Goal: Information Seeking & Learning: Learn about a topic

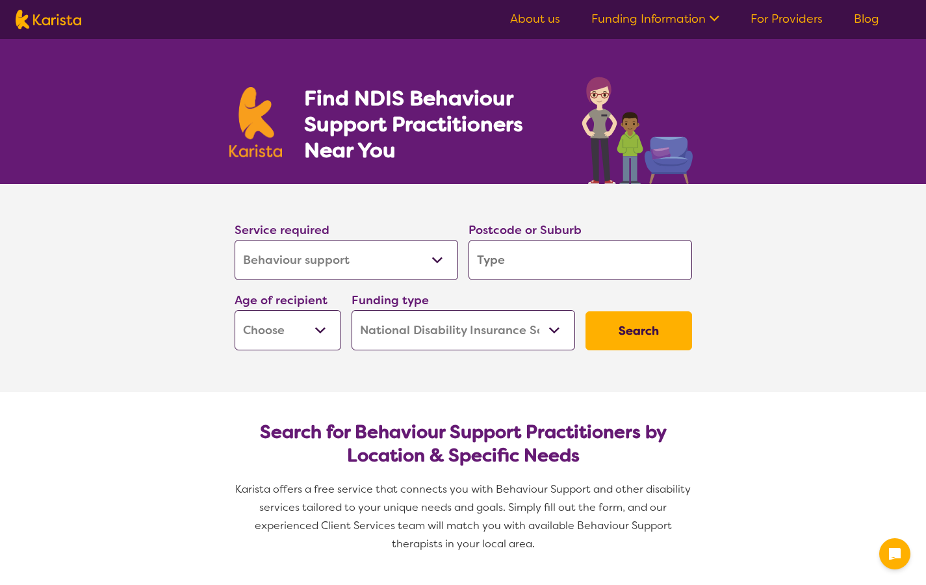
select select "Behaviour support"
select select "NDIS"
select select "Behaviour support"
select select "NDIS"
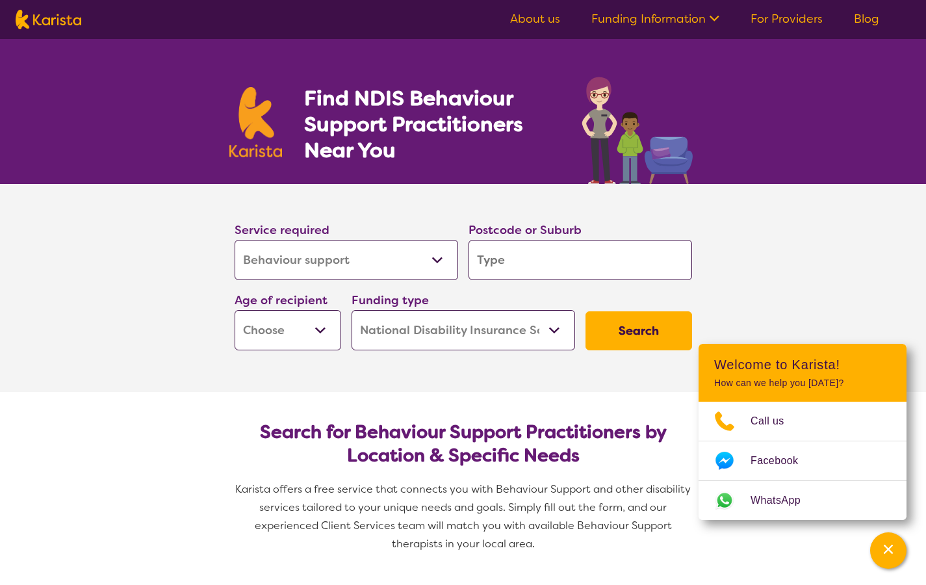
click at [497, 268] on input "search" at bounding box center [581, 260] width 224 height 40
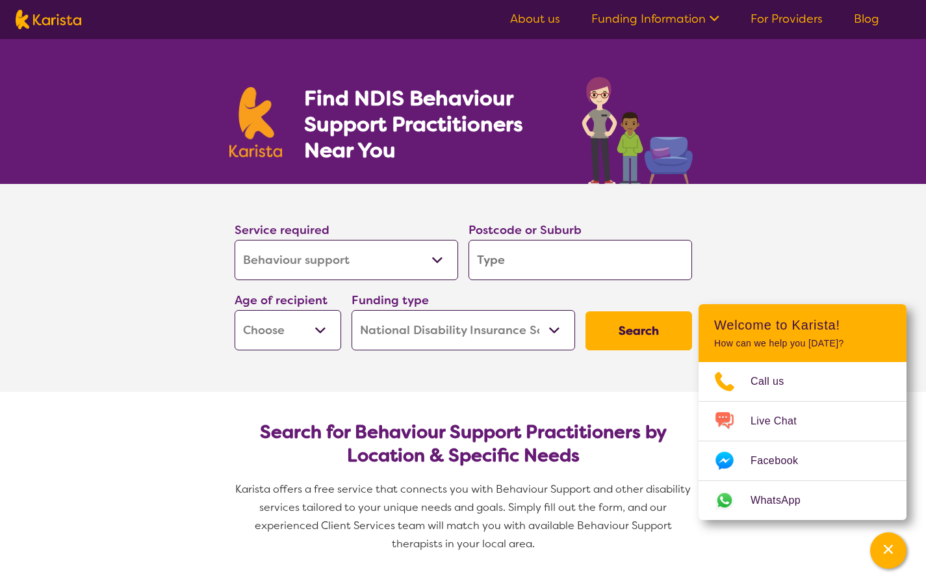
type input "3"
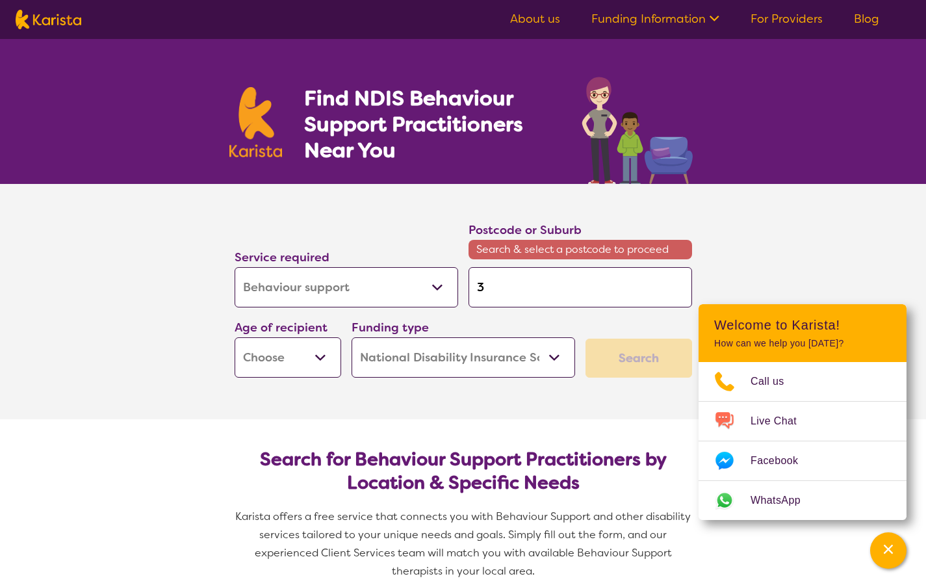
click at [523, 292] on input "3" at bounding box center [581, 287] width 224 height 40
type input "38"
type input "387"
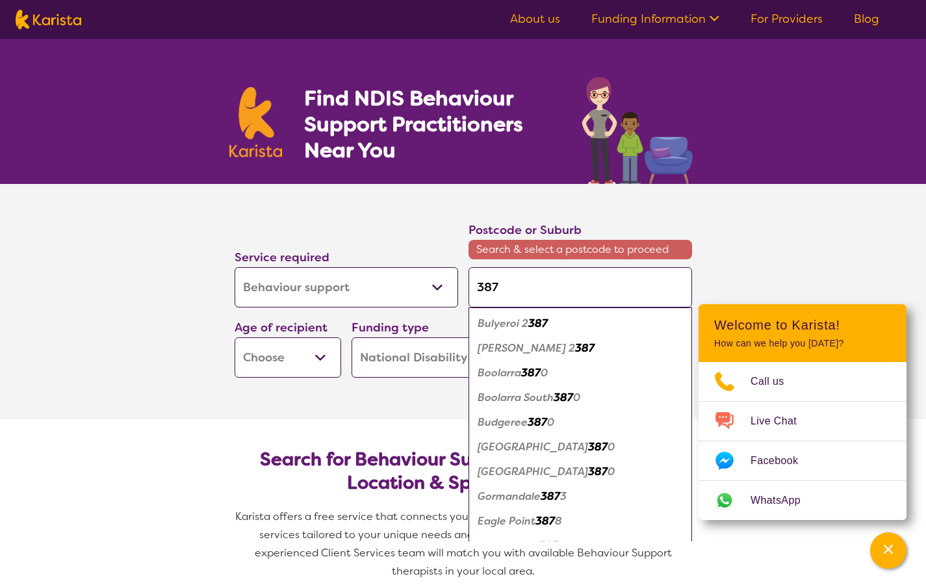
type input "3875"
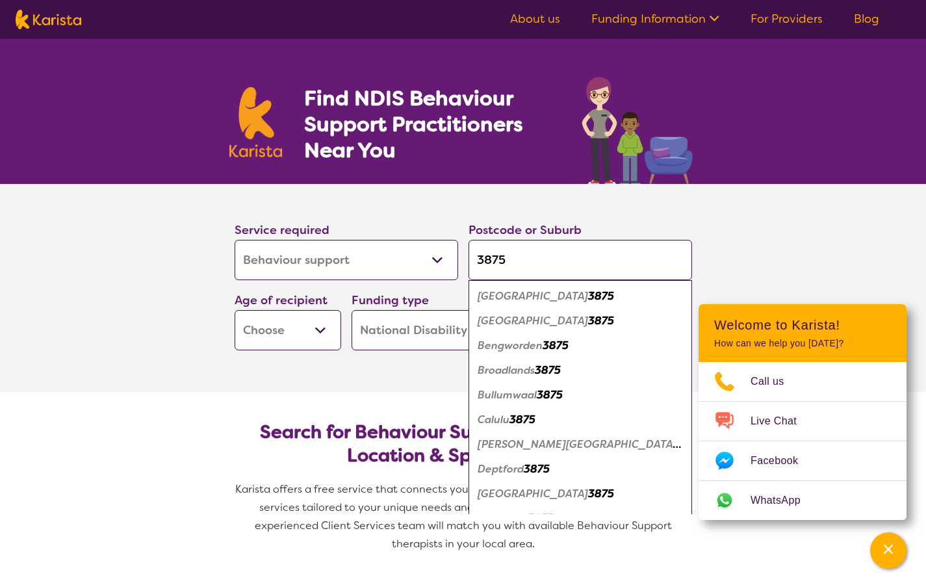
type input "3875"
click at [503, 292] on em "[GEOGRAPHIC_DATA]" at bounding box center [533, 296] width 110 height 14
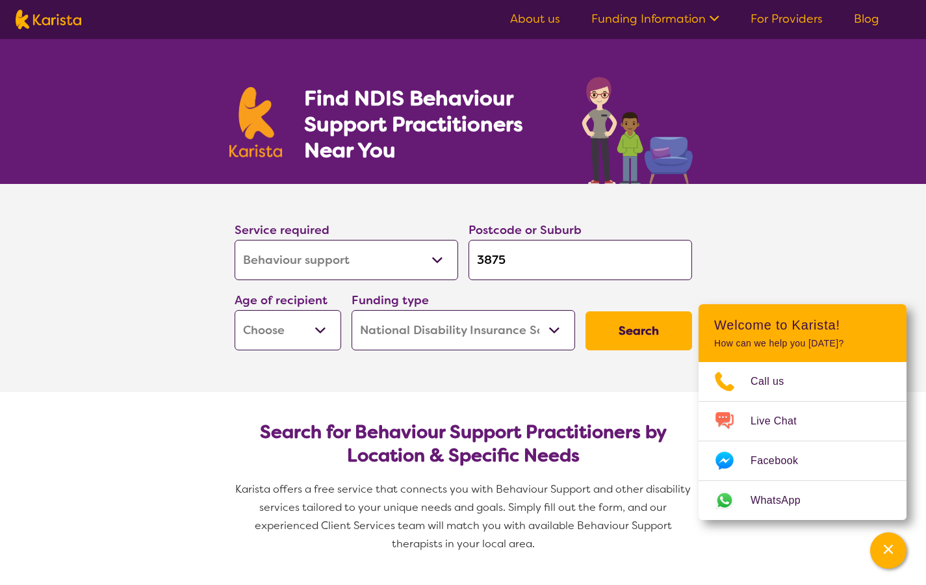
click at [315, 333] on select "Early Childhood - 0 to 9 Child - 10 to 11 Adolescent - 12 to 17 Adult - 18 to 6…" at bounding box center [288, 330] width 107 height 40
select select "CH"
click at [235, 310] on select "Early Childhood - 0 to 9 Child - 10 to 11 Adolescent - 12 to 17 Adult - 18 to 6…" at bounding box center [288, 330] width 107 height 40
select select "CH"
click at [558, 331] on select "Home Care Package (HCP) National Disability Insurance Scheme (NDIS) I don't know" at bounding box center [464, 330] width 224 height 40
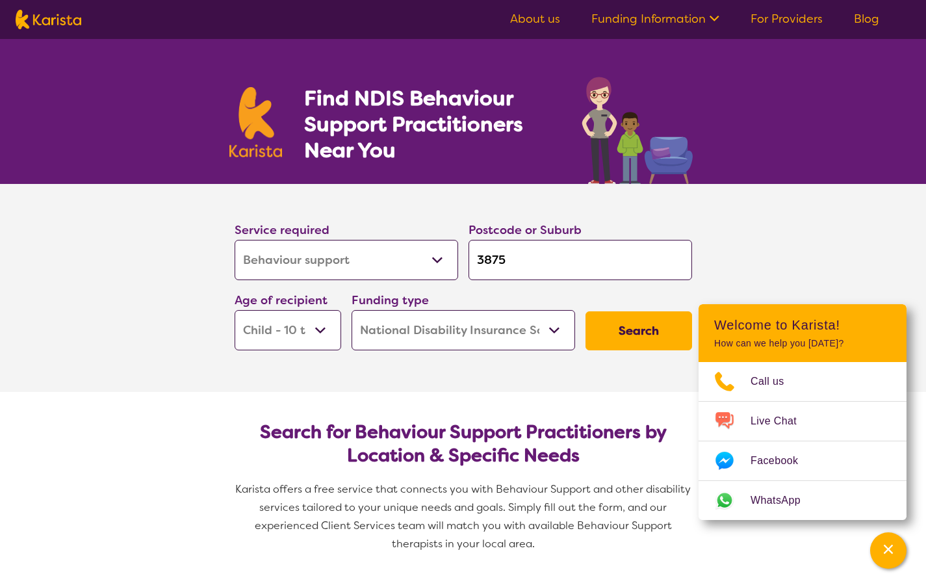
select select "i-don-t-know"
click at [352, 310] on select "Home Care Package (HCP) National Disability Insurance Scheme (NDIS) I don't know" at bounding box center [464, 330] width 224 height 40
select select "i-don-t-know"
click at [654, 327] on button "Search" at bounding box center [639, 330] width 107 height 39
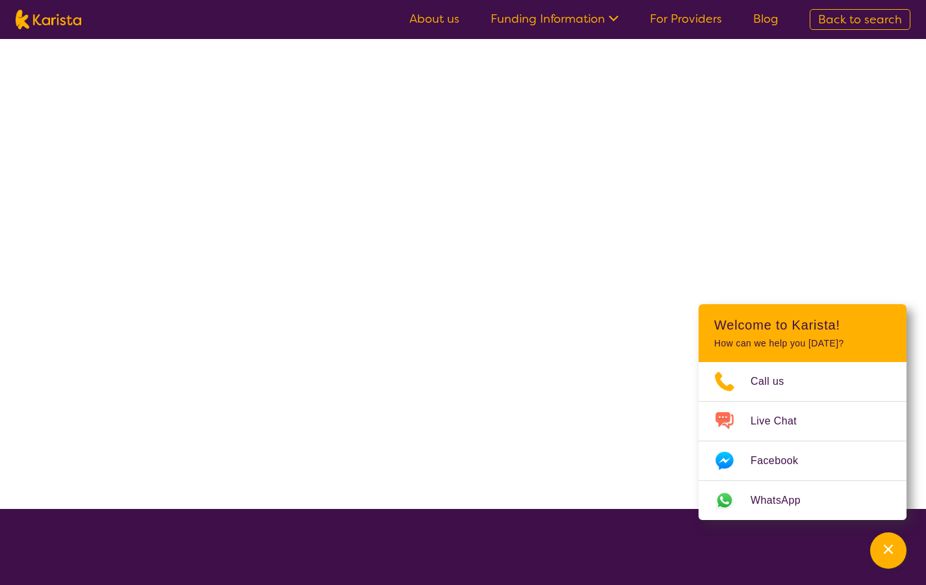
select select "Behaviour support"
select select "CH"
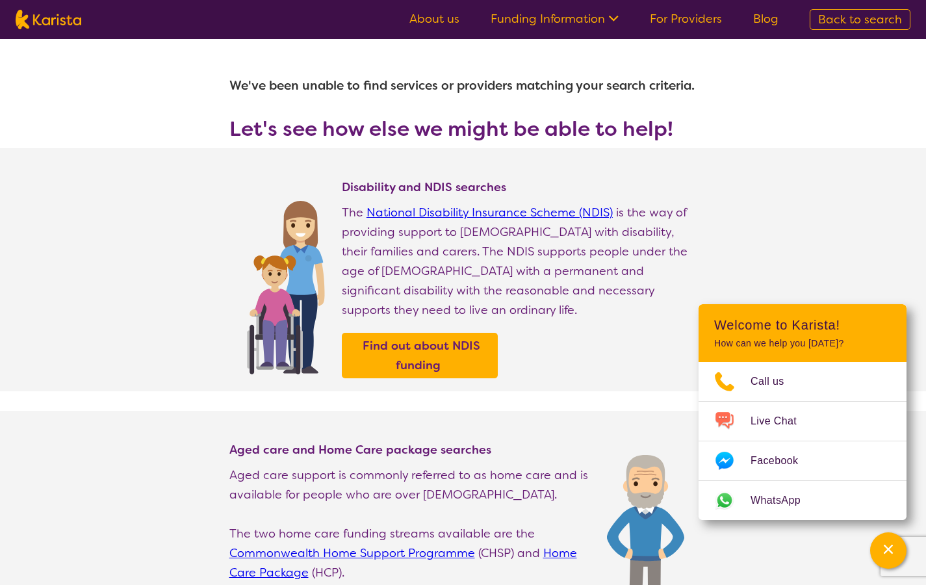
select select "Behaviour support"
select select "CH"
select select "NDIS"
select select "Behaviour support"
select select "CH"
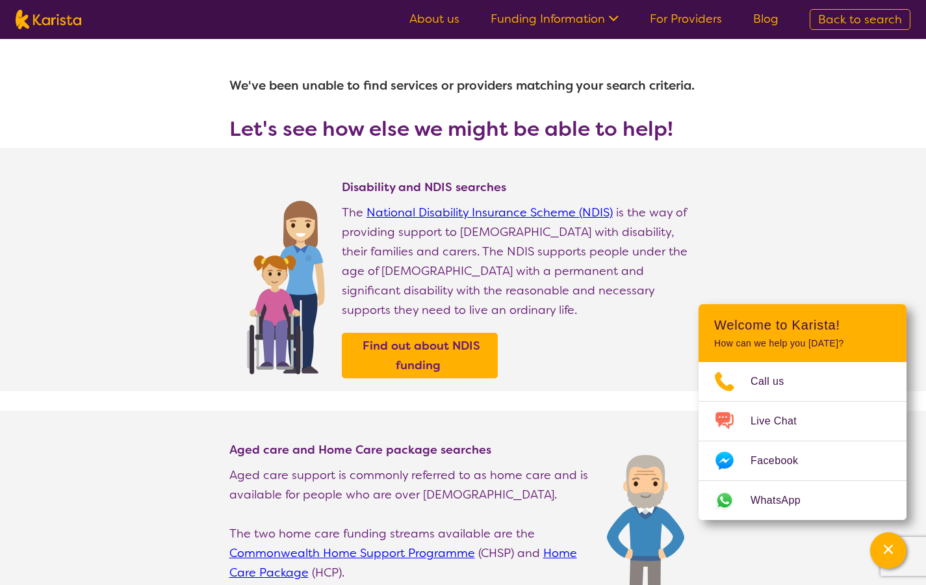
select select "NDIS"
